Goal: Find specific page/section: Find specific page/section

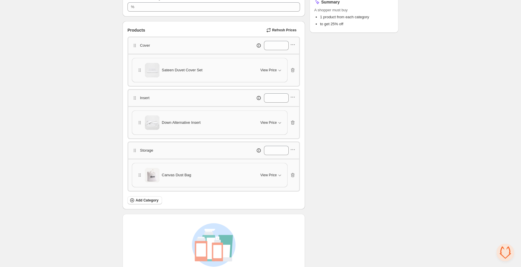
scroll to position [129, 0]
click at [264, 70] on span "View Price" at bounding box center [268, 69] width 16 height 5
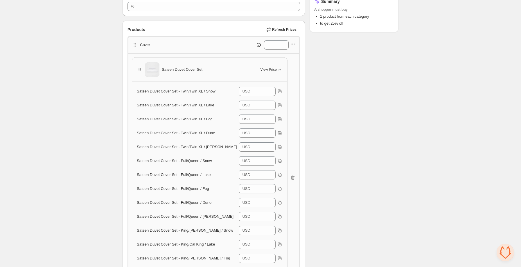
click at [264, 70] on span "View Price" at bounding box center [268, 69] width 16 height 5
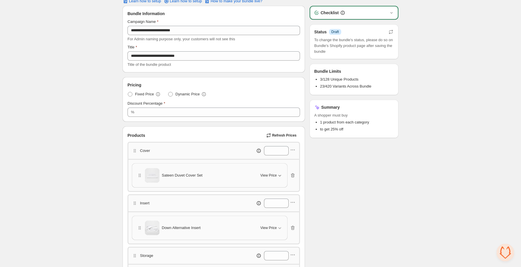
scroll to position [0, 0]
